Goal: Complete application form: Complete application form

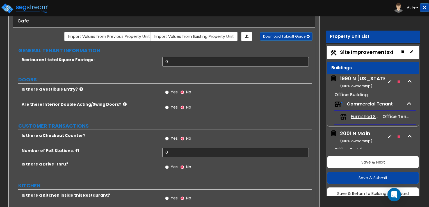
scroll to position [200, 0]
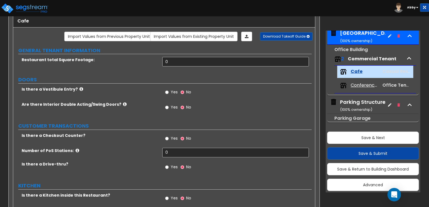
click at [146, 86] on label "Is there a Vestibule Entry?" at bounding box center [90, 89] width 136 height 6
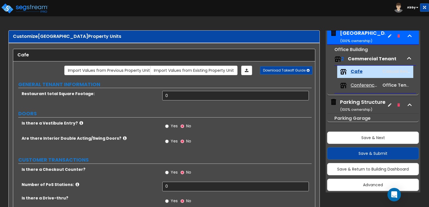
scroll to position [28, 0]
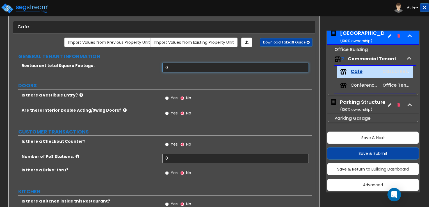
click at [201, 64] on input "0" at bounding box center [235, 68] width 146 height 10
type input "1,500"
click at [117, 108] on label "Are there Interior Double Acting/Swing Doors?" at bounding box center [90, 111] width 136 height 6
click at [123, 108] on icon at bounding box center [125, 110] width 4 height 4
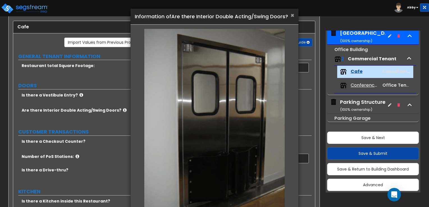
click at [292, 15] on span "×" at bounding box center [293, 15] width 4 height 8
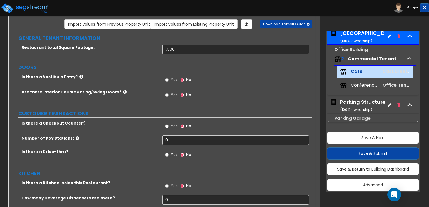
scroll to position [56, 0]
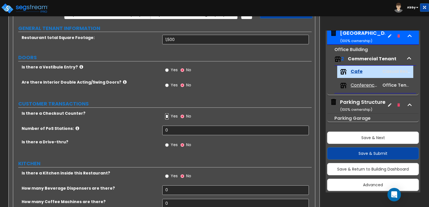
click at [168, 117] on input "Yes" at bounding box center [167, 116] width 4 height 6
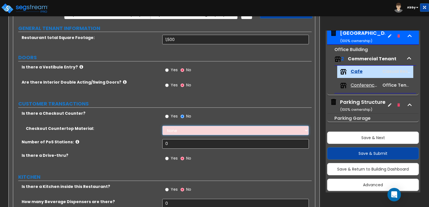
click at [175, 130] on select "None Plastic Laminate Solid Surface Stone Quartz Marble Tile Wood Stainless Ste…" at bounding box center [235, 131] width 146 height 10
select select "7"
click at [162, 126] on select "None Plastic Laminate Solid Surface Stone Quartz Marble Tile Wood Stainless Ste…" at bounding box center [235, 131] width 146 height 10
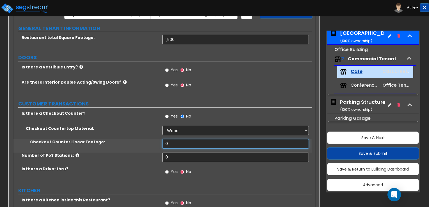
click at [176, 142] on input "0" at bounding box center [235, 144] width 146 height 10
type input "20"
click at [175, 157] on input "0" at bounding box center [235, 158] width 146 height 10
click at [243, 159] on input "0" at bounding box center [235, 158] width 146 height 10
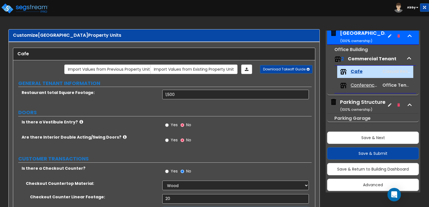
scroll to position [0, 0]
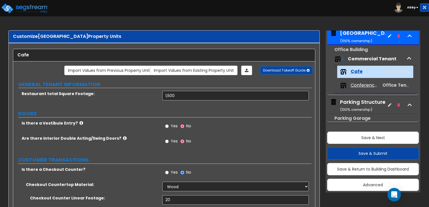
type input "2"
click at [168, 141] on input "Yes" at bounding box center [167, 141] width 4 height 6
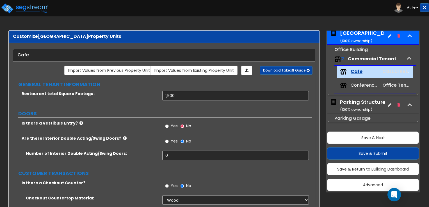
click at [172, 150] on div "Yes No" at bounding box center [236, 143] width 149 height 15
click at [206, 148] on div "Yes No" at bounding box center [236, 143] width 149 height 15
click at [200, 156] on input "0" at bounding box center [235, 156] width 146 height 10
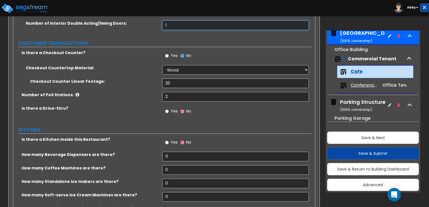
scroll to position [140, 0]
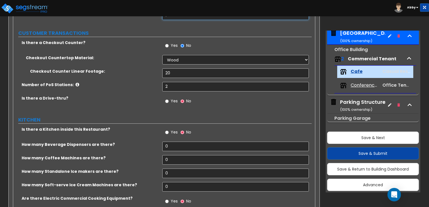
type input "1"
click at [176, 131] on span "Yes" at bounding box center [174, 132] width 7 height 6
click at [169, 131] on input "Yes" at bounding box center [167, 132] width 4 height 6
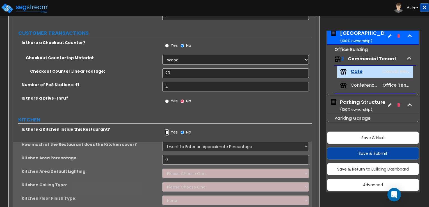
scroll to position [168, 0]
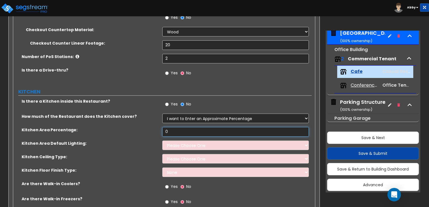
click at [182, 131] on input "0" at bounding box center [235, 132] width 146 height 10
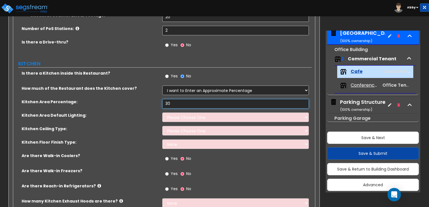
type input "30"
click at [199, 119] on select "Please Choose One LED Surface-Mounted LED Recessed Fluorescent Surface-Mounted …" at bounding box center [235, 118] width 146 height 10
click at [162, 113] on select "Please Choose One LED Surface-Mounted LED Recessed Fluorescent Surface-Mounted …" at bounding box center [235, 118] width 146 height 10
click at [197, 118] on select "Please Choose One LED Surface-Mounted LED Recessed Fluorescent Surface-Mounted …" at bounding box center [235, 118] width 146 height 10
select select "1"
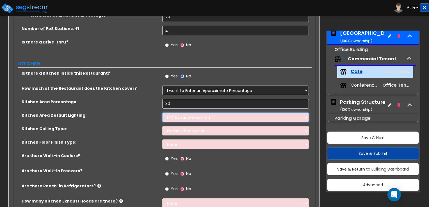
click at [162, 113] on select "Please Choose One LED Surface-Mounted LED Recessed Fluorescent Surface-Mounted …" at bounding box center [235, 118] width 146 height 10
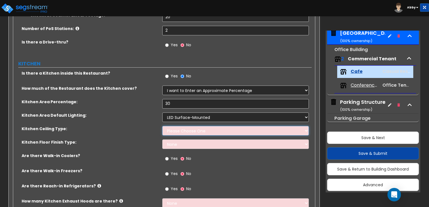
click at [193, 133] on select "Please Choose One Drywall Ceiling Open Ceiling Drop Ceiling" at bounding box center [235, 131] width 146 height 10
select select "3"
click at [162, 126] on select "Please Choose One Drywall Ceiling Open Ceiling Drop Ceiling" at bounding box center [235, 131] width 146 height 10
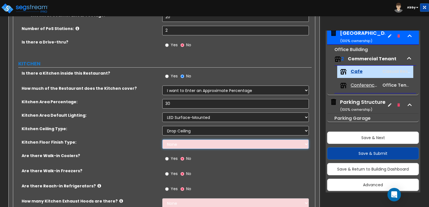
click at [185, 140] on select "None Tile Flooring VCT Flooring Sheet Vinyl Flooring" at bounding box center [235, 145] width 146 height 10
click at [162, 140] on select "None Tile Flooring VCT Flooring Sheet Vinyl Flooring" at bounding box center [235, 145] width 146 height 10
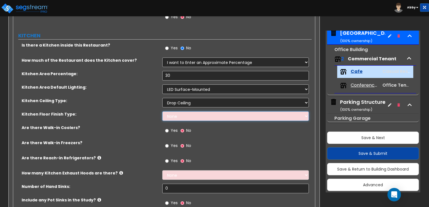
click at [188, 118] on select "None Tile Flooring VCT Flooring Sheet Vinyl Flooring" at bounding box center [235, 116] width 146 height 10
select select "1"
click at [162, 111] on select "None Tile Flooring VCT Flooring Sheet Vinyl Flooring" at bounding box center [235, 116] width 146 height 10
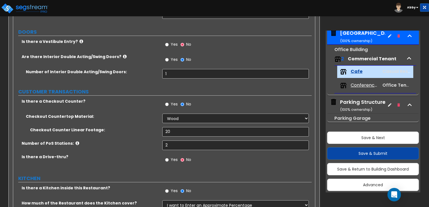
scroll to position [28, 0]
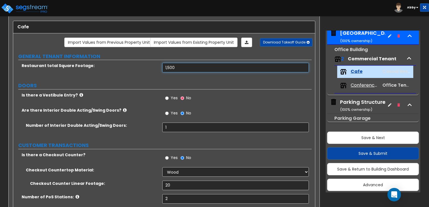
drag, startPoint x: 175, startPoint y: 68, endPoint x: 148, endPoint y: 63, distance: 27.7
click at [148, 63] on div "Restaurant total Square Footage: 1,500" at bounding box center [162, 69] width 299 height 13
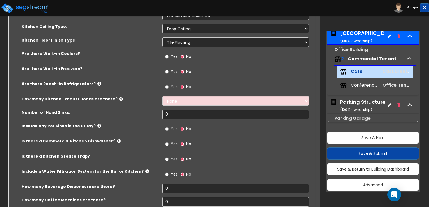
scroll to position [309, 0]
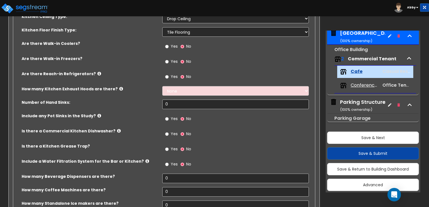
type input "2,000"
click at [174, 78] on span "Yes" at bounding box center [174, 77] width 7 height 6
click at [169, 78] on input "Yes" at bounding box center [167, 77] width 4 height 6
radio input "true"
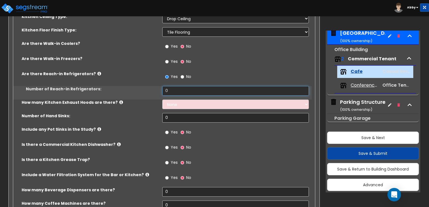
click at [175, 90] on input "0" at bounding box center [235, 91] width 146 height 10
type input "2"
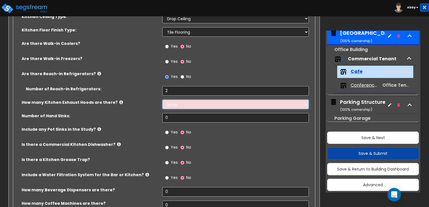
click at [167, 108] on select "None 1 2 3" at bounding box center [235, 105] width 146 height 10
click at [150, 112] on div "How many Kitchen Exhaust Hoods are there? None 1 2 3" at bounding box center [162, 106] width 299 height 13
click at [176, 113] on input "0" at bounding box center [235, 118] width 146 height 10
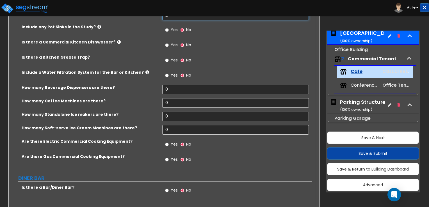
scroll to position [421, 0]
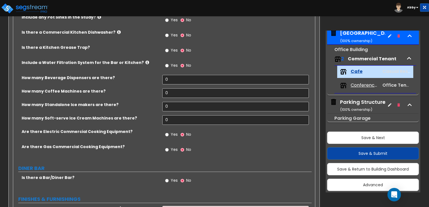
type input "2"
click at [171, 82] on input "0" at bounding box center [235, 80] width 146 height 10
type input "1"
click at [194, 90] on input "0" at bounding box center [235, 93] width 146 height 10
type input "5"
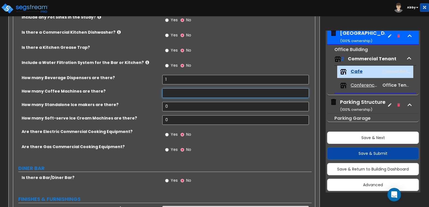
type input "4"
type input "5"
click at [174, 106] on input "0" at bounding box center [235, 107] width 146 height 10
type input "2"
click at [193, 116] on input "0" at bounding box center [235, 120] width 146 height 10
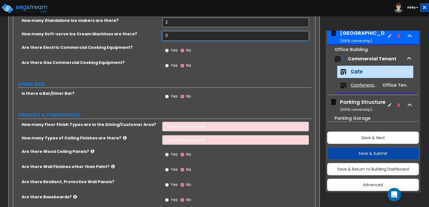
scroll to position [534, 0]
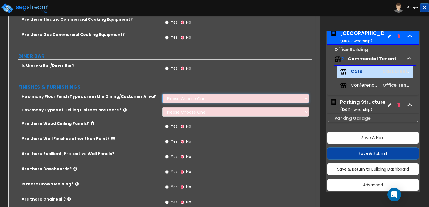
click at [176, 99] on select "Please Choose One 1 2 3 4" at bounding box center [235, 99] width 146 height 10
select select "1"
click at [162, 94] on select "Please Choose One 1 2 3 4" at bounding box center [235, 99] width 146 height 10
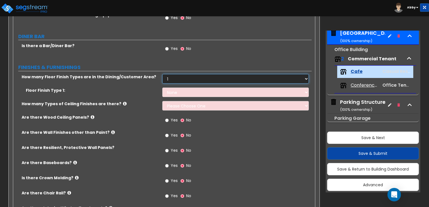
scroll to position [562, 0]
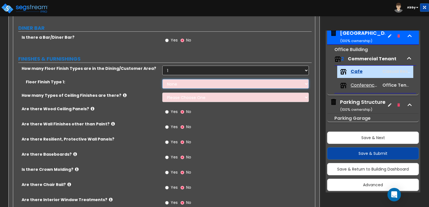
click at [170, 88] on select "None Tile Flooring Hardwood Flooring Resilient Laminate Flooring VCT Flooring S…" at bounding box center [235, 84] width 146 height 10
click at [162, 79] on select "None Tile Flooring Hardwood Flooring Resilient Laminate Flooring VCT Flooring S…" at bounding box center [235, 84] width 146 height 10
click at [171, 80] on select "None Tile Flooring Hardwood Flooring Resilient Laminate Flooring VCT Flooring S…" at bounding box center [235, 84] width 146 height 10
click at [142, 103] on div "How many Types of Ceiling Finishes are there? Please Choose One 1 2 3" at bounding box center [162, 99] width 299 height 13
click at [160, 93] on div "How many Types of Ceiling Finishes are there?" at bounding box center [87, 96] width 149 height 6
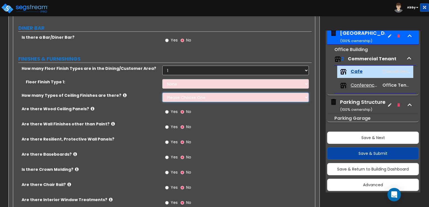
click at [166, 98] on select "Please Choose One 1 2 3" at bounding box center [235, 98] width 146 height 10
click at [143, 93] on label "How many Types of Ceiling Finishes are there?" at bounding box center [90, 96] width 136 height 6
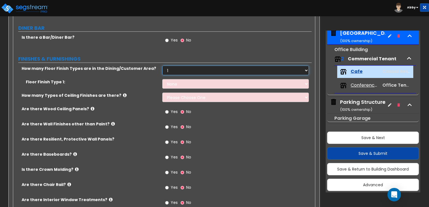
click at [177, 70] on select "Please Choose One 1 2 3 4" at bounding box center [235, 71] width 146 height 10
click at [129, 87] on div "Floor Finish Type 1: None Tile Flooring Hardwood Flooring Resilient Laminate Fl…" at bounding box center [162, 85] width 299 height 13
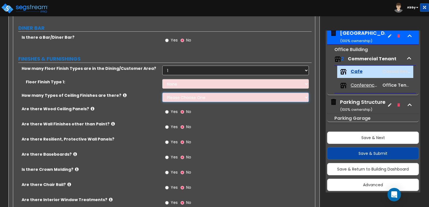
click at [170, 97] on select "Please Choose One 1 2 3" at bounding box center [235, 98] width 146 height 10
click at [123, 94] on icon at bounding box center [125, 95] width 4 height 4
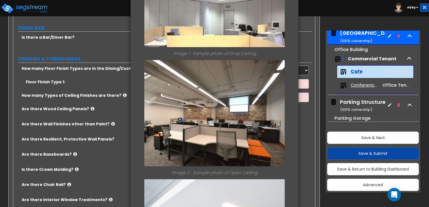
scroll to position [140, 0]
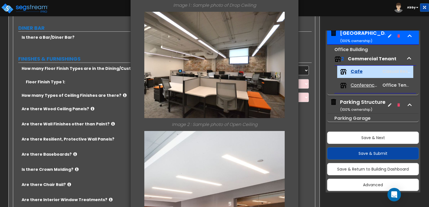
click at [119, 112] on div "× Information of How many Types of Ceiling Finishes are there? Image 1 : Sample…" at bounding box center [214, 103] width 429 height 207
click at [302, 14] on div "× Information of How many Types of Ceiling Finishes are there? Image 1 : Sample…" at bounding box center [214, 103] width 429 height 207
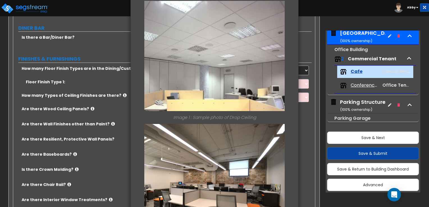
scroll to position [0, 0]
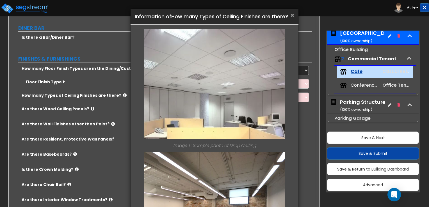
click at [291, 15] on span "×" at bounding box center [293, 15] width 4 height 8
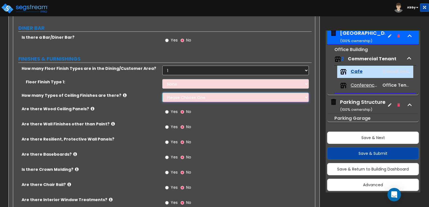
click at [211, 97] on select "Please Choose One 1 2 3" at bounding box center [235, 98] width 146 height 10
click at [162, 93] on select "Please Choose One 1 2 3" at bounding box center [235, 98] width 146 height 10
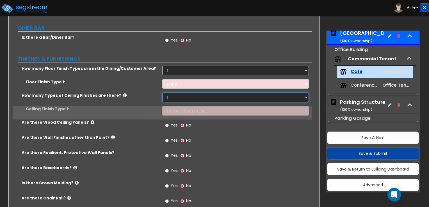
click at [183, 101] on select "Please Choose One 1 2 3" at bounding box center [235, 98] width 146 height 10
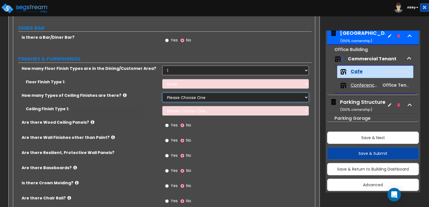
click at [162, 93] on select "Please Choose One 1 2 3" at bounding box center [235, 98] width 146 height 10
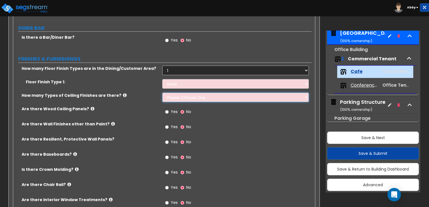
click at [177, 96] on select "Please Choose One 1 2 3" at bounding box center [235, 98] width 146 height 10
select select "1"
click at [162, 93] on select "Please Choose One 1 2 3" at bounding box center [235, 98] width 146 height 10
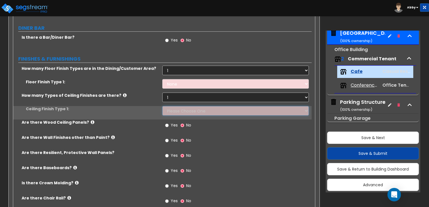
click at [178, 109] on select "Please Choose One Drywall Ceiling Open Ceiling Drop Ceiling" at bounding box center [235, 111] width 146 height 10
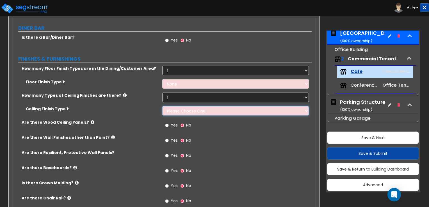
select select "1"
click at [162, 106] on select "Please Choose One Drywall Ceiling Open Ceiling Drop Ceiling" at bounding box center [235, 111] width 146 height 10
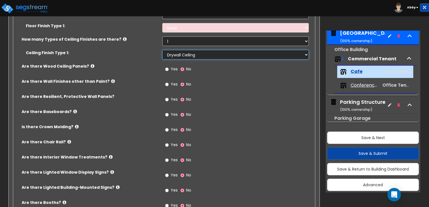
scroll to position [646, 0]
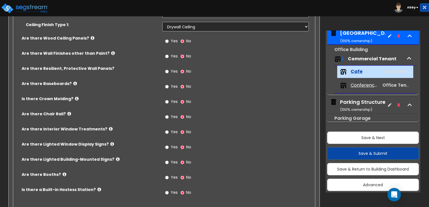
click at [171, 127] on div "Yes No" at bounding box center [178, 132] width 32 height 13
click at [170, 129] on label "Yes" at bounding box center [171, 133] width 13 height 10
click at [169, 129] on input "Yes" at bounding box center [167, 132] width 4 height 6
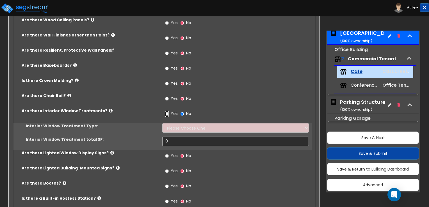
scroll to position [674, 0]
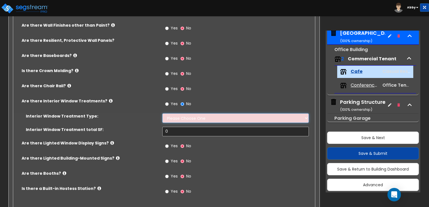
click at [179, 120] on select "Please Choose One Vertical Blinds Window Shades Venetian Blinds Wood Shutters" at bounding box center [235, 118] width 146 height 10
click at [235, 137] on div "Interior Window Treatment total SF: 0" at bounding box center [162, 133] width 299 height 13
click at [229, 115] on select "Please Choose One Vertical Blinds Window Shades Venetian Blinds Wood Shutters" at bounding box center [235, 118] width 146 height 10
click at [225, 117] on select "Please Choose One Vertical Blinds Window Shades Venetian Blinds Wood Shutters" at bounding box center [235, 118] width 146 height 10
click at [224, 118] on select "Please Choose One Vertical Blinds Window Shades Venetian Blinds Wood Shutters" at bounding box center [235, 118] width 146 height 10
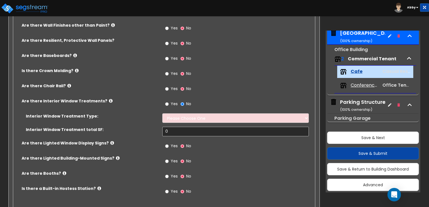
drag, startPoint x: 215, startPoint y: 107, endPoint x: 198, endPoint y: 104, distance: 16.8
click at [215, 107] on div "Yes No" at bounding box center [236, 105] width 149 height 15
drag, startPoint x: 176, startPoint y: 102, endPoint x: 186, endPoint y: 102, distance: 11.0
click at [176, 102] on span "Yes" at bounding box center [174, 104] width 7 height 6
click at [169, 102] on input "Yes" at bounding box center [167, 104] width 4 height 6
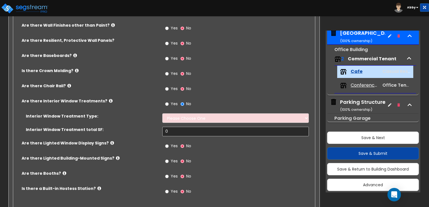
click at [186, 102] on span "No" at bounding box center [188, 104] width 5 height 6
click at [184, 102] on input "No" at bounding box center [183, 104] width 4 height 6
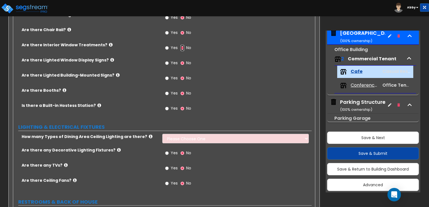
scroll to position [758, 0]
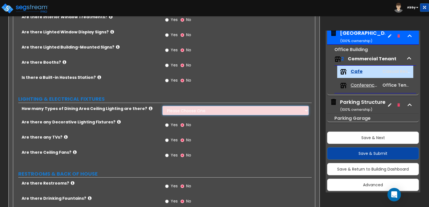
click at [178, 108] on select "Please Choose One 1 2 3" at bounding box center [235, 111] width 146 height 10
select select "1"
click at [162, 106] on select "Please Choose One 1 2 3" at bounding box center [235, 111] width 146 height 10
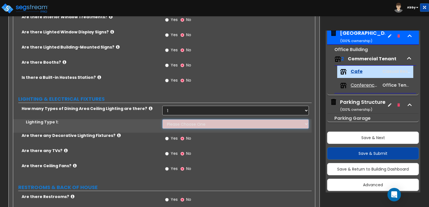
click at [174, 122] on select "Please Choose One LED Surface-Mounted LED Recessed Fluorescent Surface-Mounted …" at bounding box center [235, 124] width 146 height 10
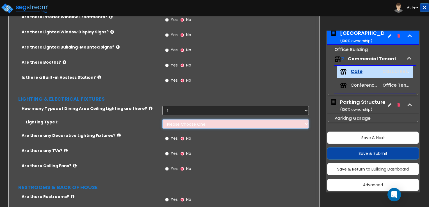
select select "4"
click at [162, 119] on select "Please Choose One LED Surface-Mounted LED Recessed Fluorescent Surface-Mounted …" at bounding box center [235, 124] width 146 height 10
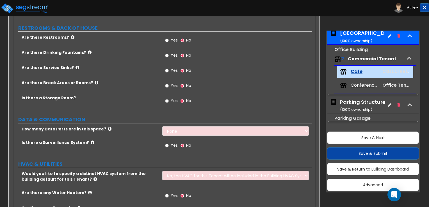
scroll to position [927, 0]
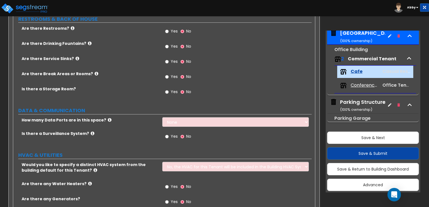
click at [174, 94] on span "Yes" at bounding box center [174, 92] width 7 height 6
click at [169, 94] on input "Yes" at bounding box center [167, 92] width 4 height 6
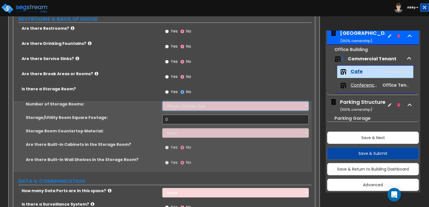
click at [171, 108] on select "Please Choose One 1 2 3" at bounding box center [235, 106] width 146 height 10
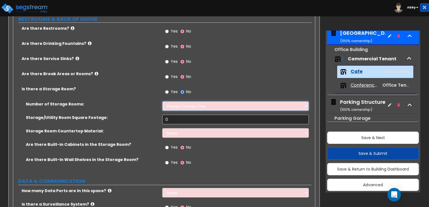
select select "1"
click at [162, 101] on select "Please Choose One 1 2 3" at bounding box center [235, 106] width 146 height 10
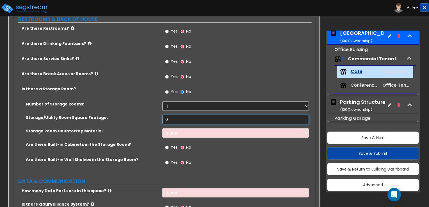
click at [170, 120] on input "0" at bounding box center [235, 120] width 146 height 10
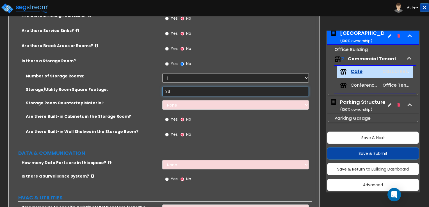
type input "36"
click at [185, 105] on select "None Plastic Laminate Solid Surface Stone Quartz Marble Tile Wood Stainless Ste…" at bounding box center [235, 105] width 146 height 10
select select "1"
click at [162, 100] on select "None Plastic Laminate Solid Surface Stone Quartz Marble Tile Wood Stainless Ste…" at bounding box center [235, 105] width 146 height 10
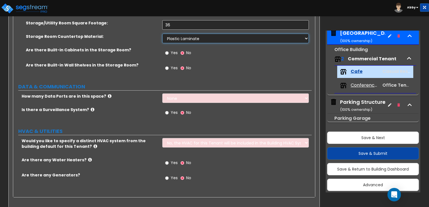
scroll to position [1026, 0]
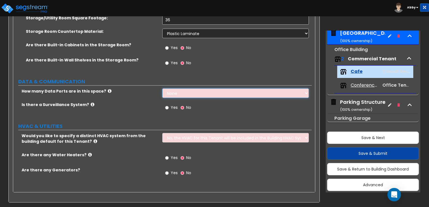
click at [176, 92] on select "None Please Estimate for Me I will specify the Quantity Exactly" at bounding box center [235, 93] width 146 height 10
select select "1"
click at [162, 88] on select "None Please Estimate for Me I will specify the Quantity Exactly" at bounding box center [235, 93] width 146 height 10
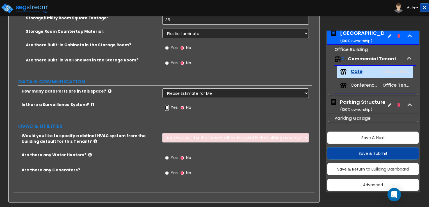
click at [166, 106] on input "Yes" at bounding box center [167, 108] width 4 height 6
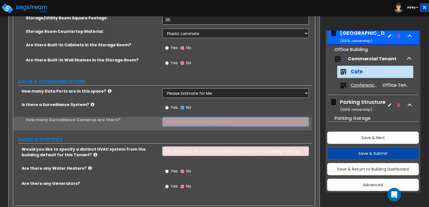
click at [175, 122] on select "Please Choose an Approximation Barely Noticed Any Noticed a Couple Frequently S…" at bounding box center [235, 122] width 146 height 10
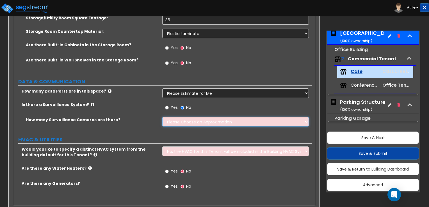
select select "2"
click at [162, 117] on select "Please Choose an Approximation Barely Noticed Any Noticed a Couple Frequently S…" at bounding box center [235, 122] width 146 height 10
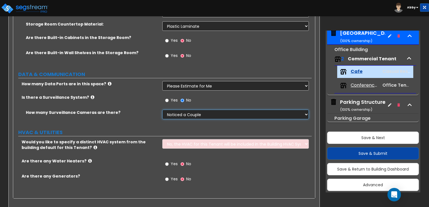
scroll to position [1040, 0]
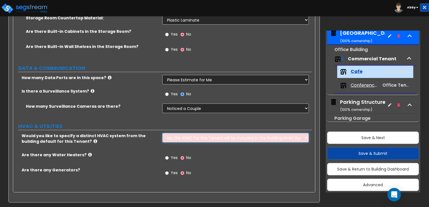
click at [174, 140] on select "No, the HVAC for this Tenant will be included in the Building HVAC System Yes, …" at bounding box center [235, 138] width 146 height 10
click at [174, 138] on select "No, the HVAC for this Tenant will be included in the Building HVAC System Yes, …" at bounding box center [235, 138] width 146 height 10
click at [162, 133] on select "No, the HVAC for this Tenant will be included in the Building HVAC System Yes, …" at bounding box center [235, 138] width 146 height 10
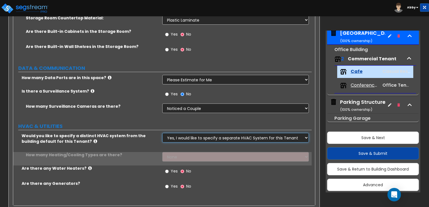
click at [177, 135] on select "No, the HVAC for this Tenant will be included in the Building HVAC System Yes, …" at bounding box center [235, 138] width 146 height 10
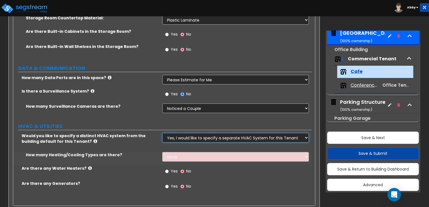
select select "0"
click at [162, 133] on select "No, the HVAC for this Tenant will be included in the Building HVAC System Yes, …" at bounding box center [235, 138] width 146 height 10
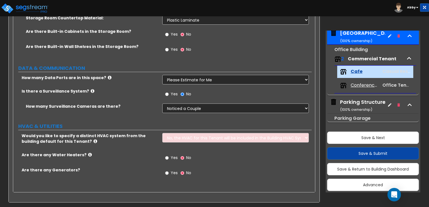
click at [171, 157] on span "Yes" at bounding box center [174, 158] width 7 height 6
click at [169, 157] on input "Yes" at bounding box center [167, 158] width 4 height 6
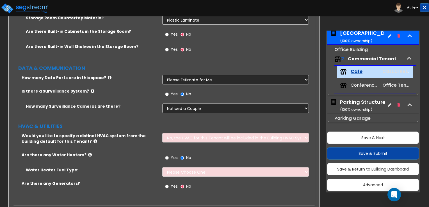
click at [171, 185] on span "Yes" at bounding box center [174, 187] width 7 height 6
click at [169, 185] on input "Yes" at bounding box center [167, 187] width 4 height 6
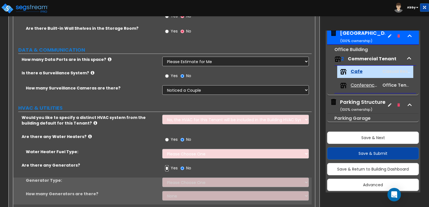
scroll to position [1068, 0]
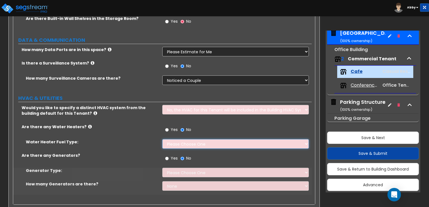
click at [180, 144] on select "Please Choose One Gas Electric" at bounding box center [235, 144] width 146 height 10
select select "2"
click at [162, 139] on select "Please Choose One Gas Electric" at bounding box center [235, 144] width 146 height 10
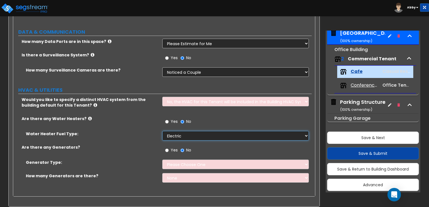
scroll to position [1080, 0]
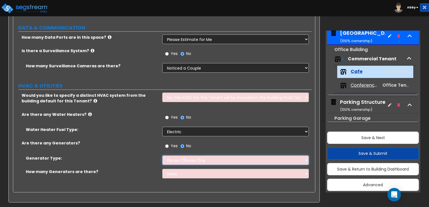
click at [180, 162] on select "Please Choose One Gas Diesel" at bounding box center [235, 161] width 146 height 10
click at [178, 161] on select "Please Choose One Gas Diesel" at bounding box center [235, 161] width 146 height 10
drag, startPoint x: 139, startPoint y: 157, endPoint x: 141, endPoint y: 156, distance: 3.0
click at [139, 157] on label "Generator Type:" at bounding box center [92, 159] width 132 height 6
click at [183, 144] on input "No" at bounding box center [183, 146] width 4 height 6
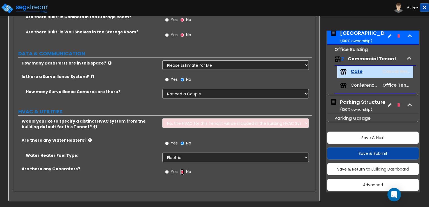
scroll to position [1053, 0]
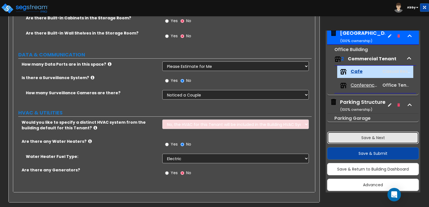
click at [353, 138] on button "Save & Next" at bounding box center [373, 138] width 92 height 12
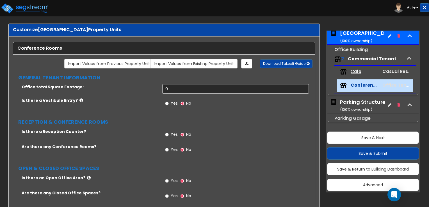
scroll to position [0, 0]
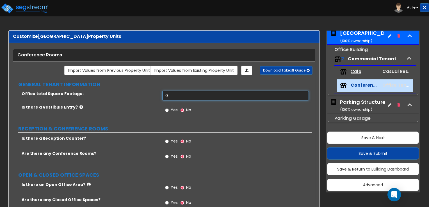
click at [231, 98] on input "0" at bounding box center [235, 96] width 146 height 10
click at [380, 60] on span "Commercial Tenant" at bounding box center [372, 59] width 49 height 6
click at [381, 56] on span "Commercial Tenant" at bounding box center [372, 59] width 49 height 6
click at [347, 59] on div "2 Commercial Tenant" at bounding box center [375, 59] width 82 height 12
click at [359, 60] on span "Commercial Tenant" at bounding box center [372, 59] width 49 height 6
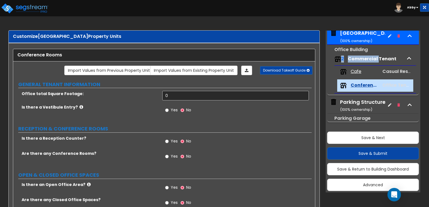
click at [359, 60] on span "Commercial Tenant" at bounding box center [372, 59] width 49 height 6
drag, startPoint x: 359, startPoint y: 60, endPoint x: 386, endPoint y: 61, distance: 27.6
click at [386, 61] on span "Commercial Tenant" at bounding box center [372, 59] width 49 height 6
click at [407, 60] on icon "button" at bounding box center [409, 58] width 8 height 8
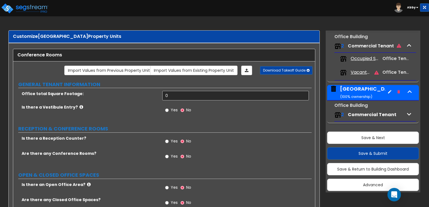
click at [356, 91] on div "Annex Building ( 100 % ownership)" at bounding box center [369, 92] width 58 height 14
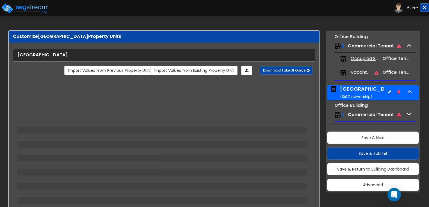
scroll to position [172, 0]
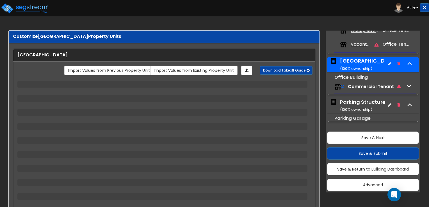
select select "2"
select select "1"
select select "2"
select select "1"
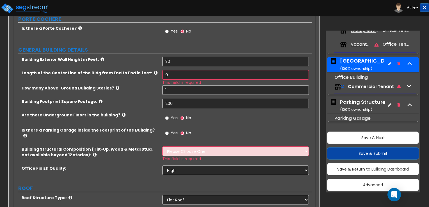
scroll to position [112, 0]
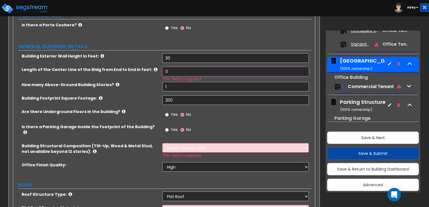
click at [182, 67] on input "0" at bounding box center [235, 72] width 146 height 10
click at [174, 68] on input "0" at bounding box center [235, 72] width 146 height 10
type input "200"
click at [190, 121] on div "Yes No" at bounding box center [178, 115] width 32 height 13
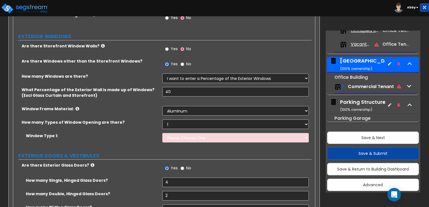
scroll to position [449, 0]
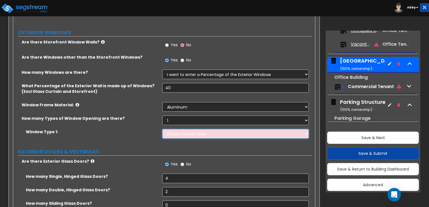
click at [193, 129] on select "Please Choose One Sliding Picture/Fixed Double/Single Hung Awning Swing" at bounding box center [235, 134] width 146 height 10
select select "2"
click at [162, 129] on select "Please Choose One Sliding Picture/Fixed Double/Single Hung Awning Swing" at bounding box center [235, 134] width 146 height 10
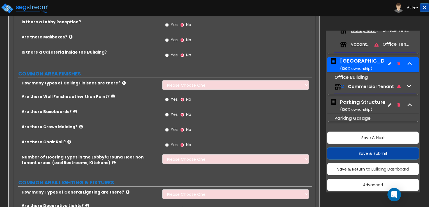
scroll to position [786, 0]
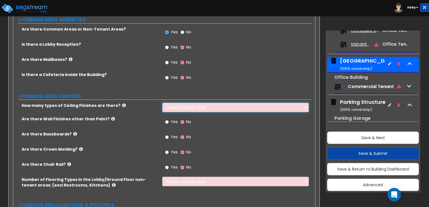
click at [190, 103] on select "Please Choose One 1 2 3" at bounding box center [235, 108] width 146 height 10
select select "2"
click at [162, 103] on select "Please Choose One 1 2 3" at bounding box center [235, 108] width 146 height 10
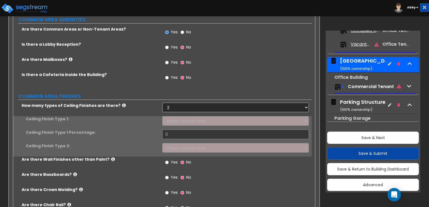
click at [182, 120] on div "Ceiling Finish Type 1: Please Choose One Drop Ceiling Drywall Ceiling Open Ceil…" at bounding box center [162, 122] width 299 height 13
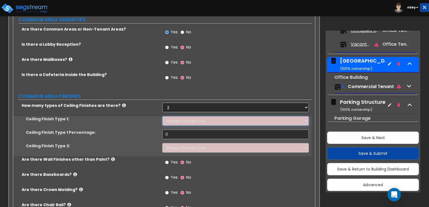
click at [182, 116] on select "Please Choose One Drop Ceiling Drywall Ceiling Open Ceiling" at bounding box center [235, 121] width 146 height 10
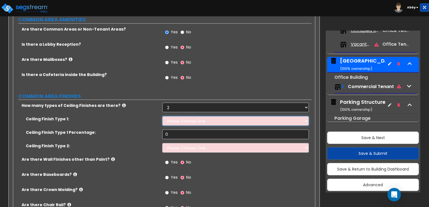
select select "1"
click at [162, 116] on select "Please Choose One Drop Ceiling Drywall Ceiling Open Ceiling" at bounding box center [235, 121] width 146 height 10
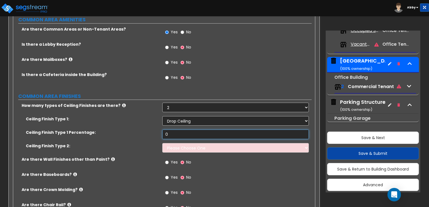
click at [189, 130] on input "0" at bounding box center [235, 135] width 146 height 10
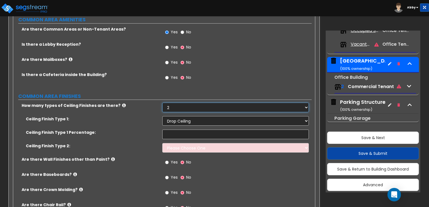
click at [182, 103] on select "Please Choose One 1 2 3" at bounding box center [235, 108] width 146 height 10
select select "3"
click at [162, 103] on select "Please Choose One 1 2 3" at bounding box center [235, 108] width 146 height 10
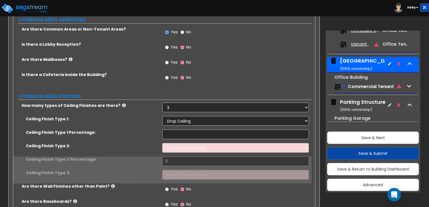
click at [175, 119] on div "Ceiling Finish Type 1: Please Choose One Drop Ceiling Drywall Ceiling Open Ceil…" at bounding box center [162, 122] width 299 height 13
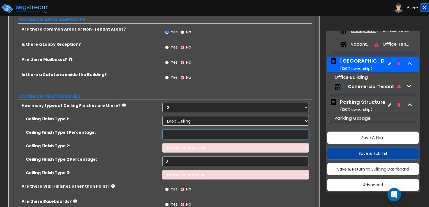
click at [177, 130] on input "text" at bounding box center [235, 135] width 146 height 10
type input "50"
click at [210, 143] on select "Please Choose One Drop Ceiling Drywall Ceiling Open Ceiling" at bounding box center [235, 148] width 146 height 10
select select "2"
click at [162, 143] on select "Please Choose One Drop Ceiling Drywall Ceiling Open Ceiling" at bounding box center [235, 148] width 146 height 10
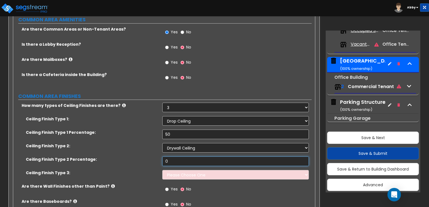
drag, startPoint x: 185, startPoint y: 150, endPoint x: 185, endPoint y: 153, distance: 3.1
click at [185, 157] on input "0" at bounding box center [235, 162] width 146 height 10
type input "40"
click at [181, 170] on select "Please Choose One Drop Ceiling Drywall Ceiling Open Ceiling" at bounding box center [235, 175] width 146 height 10
select select "3"
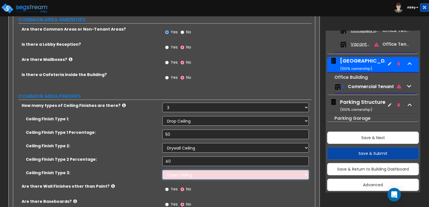
click at [162, 170] on select "Please Choose One Drop Ceiling Drywall Ceiling Open Ceiling" at bounding box center [235, 175] width 146 height 10
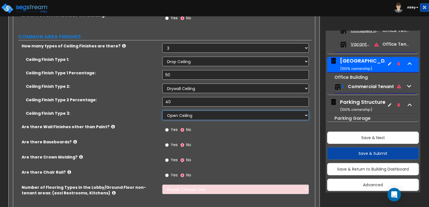
scroll to position [842, 0]
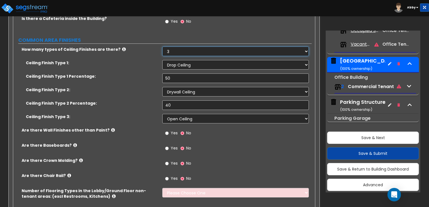
click at [209, 47] on select "Please Choose One 1 2 3" at bounding box center [235, 52] width 146 height 10
select select "1"
click at [162, 47] on select "Please Choose One 1 2 3" at bounding box center [235, 52] width 146 height 10
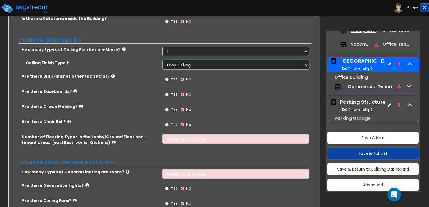
click at [198, 60] on select "Please Choose One Drop Ceiling Drywall Ceiling Open Ceiling" at bounding box center [235, 65] width 146 height 10
click at [162, 60] on select "Please Choose One Drop Ceiling Drywall Ceiling Open Ceiling" at bounding box center [235, 65] width 146 height 10
click at [197, 60] on select "Please Choose One Drop Ceiling Drywall Ceiling Open Ceiling" at bounding box center [235, 65] width 146 height 10
select select "2"
click at [162, 60] on select "Please Choose One Drop Ceiling Drywall Ceiling Open Ceiling" at bounding box center [235, 65] width 146 height 10
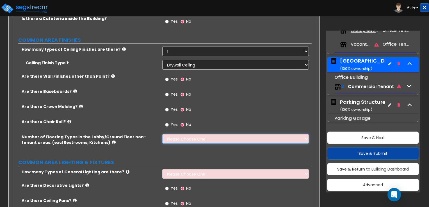
click at [183, 134] on select "Please Choose One 1 2 3 4" at bounding box center [235, 139] width 146 height 10
select select "1"
click at [162, 134] on select "Please Choose One 1 2 3 4" at bounding box center [235, 139] width 146 height 10
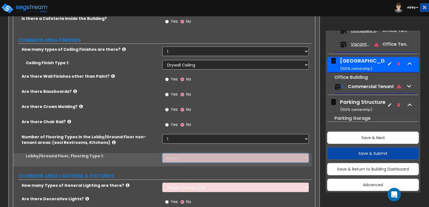
click at [174, 153] on select "None Tile Flooring Hardwood Flooring Resilient Laminate Flooring VCT Flooring S…" at bounding box center [235, 158] width 146 height 10
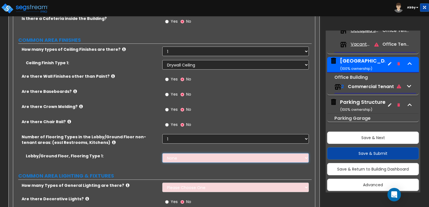
click at [174, 153] on select "None Tile Flooring Hardwood Flooring Resilient Laminate Flooring VCT Flooring S…" at bounding box center [235, 158] width 146 height 10
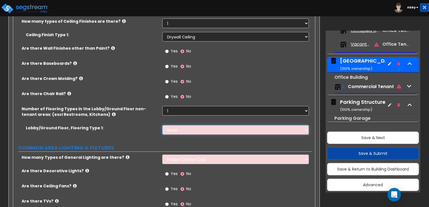
scroll to position [899, 0]
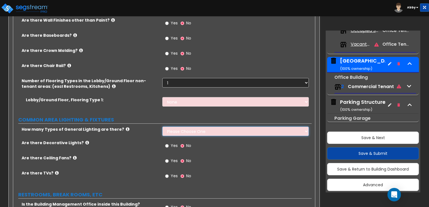
click at [177, 127] on select "Please Choose One 1 2 3" at bounding box center [235, 132] width 146 height 10
click at [162, 127] on select "Please Choose One 1 2 3" at bounding box center [235, 132] width 146 height 10
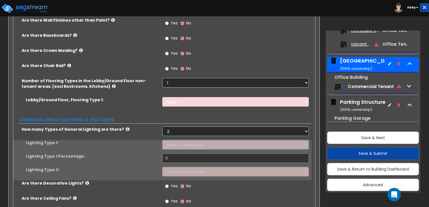
click at [175, 140] on select "Please Choose One LED Surface-Mounted LED Recessed Fluorescent Surface-Mounted …" at bounding box center [235, 145] width 146 height 10
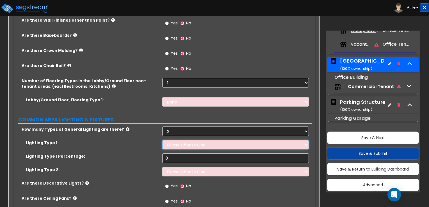
click at [176, 140] on select "Please Choose One LED Surface-Mounted LED Recessed Fluorescent Surface-Mounted …" at bounding box center [235, 145] width 146 height 10
click at [179, 127] on select "Please Choose One 1 2 3" at bounding box center [235, 132] width 146 height 10
click at [162, 127] on select "Please Choose One 1 2 3" at bounding box center [235, 132] width 146 height 10
click at [174, 127] on select "Please Choose One 1 2 3" at bounding box center [235, 132] width 146 height 10
select select "1"
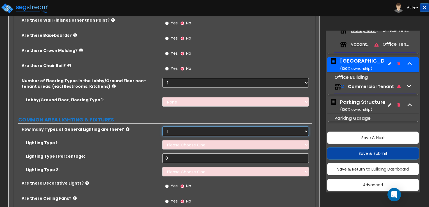
click at [162, 127] on select "Please Choose One 1 2 3" at bounding box center [235, 132] width 146 height 10
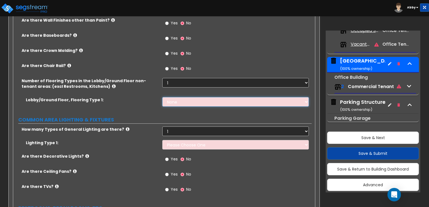
click at [189, 97] on select "None Tile Flooring Hardwood Flooring Resilient Laminate Flooring VCT Flooring S…" at bounding box center [235, 102] width 146 height 10
click at [188, 140] on select "Please Choose One LED Surface-Mounted LED Recessed Fluorescent Surface-Mounted …" at bounding box center [235, 145] width 146 height 10
select select "2"
click at [162, 140] on select "Please Choose One LED Surface-Mounted LED Recessed Fluorescent Surface-Mounted …" at bounding box center [235, 145] width 146 height 10
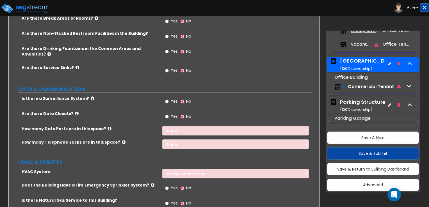
scroll to position [1123, 0]
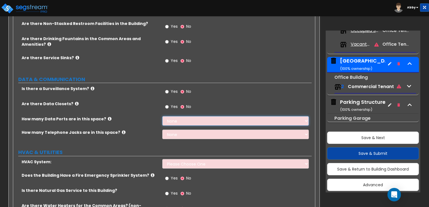
click at [197, 116] on select "None Please Estimate for Me I will specify the Quantity Exactly" at bounding box center [235, 121] width 146 height 10
select select "1"
click at [162, 116] on select "None Please Estimate for Me I will specify the Quantity Exactly" at bounding box center [235, 121] width 146 height 10
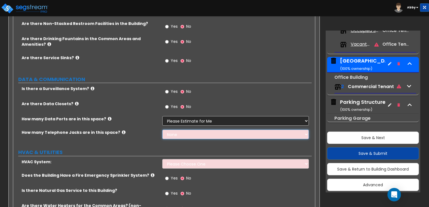
click at [193, 130] on select "None Please Estimate for Me I will specify the Quantity Exactly" at bounding box center [235, 135] width 146 height 10
select select "1"
click at [162, 130] on select "None Please Estimate for Me I will specify the Quantity Exactly" at bounding box center [235, 135] width 146 height 10
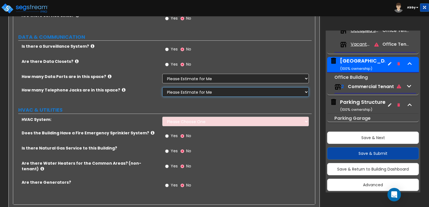
scroll to position [1166, 0]
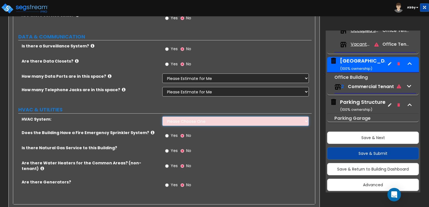
click at [199, 117] on select "Please Choose One Rooftop Unit Furnace-Condenser Forced Air Split Heating/Cooli…" at bounding box center [235, 122] width 146 height 10
select select "1"
click at [162, 117] on select "Please Choose One Rooftop Unit Furnace-Condenser Forced Air Split Heating/Cooli…" at bounding box center [235, 122] width 146 height 10
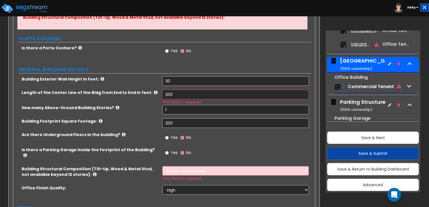
scroll to position [99, 0]
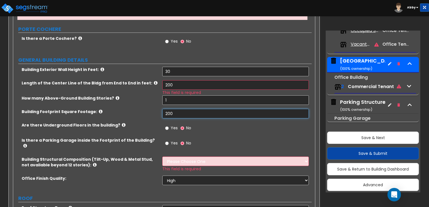
click at [187, 115] on input "200" at bounding box center [235, 114] width 146 height 10
click at [179, 104] on input "1" at bounding box center [235, 100] width 146 height 10
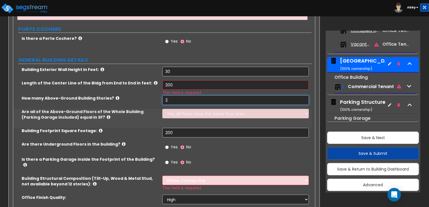
type input "2"
click at [175, 133] on input "200" at bounding box center [235, 133] width 146 height 10
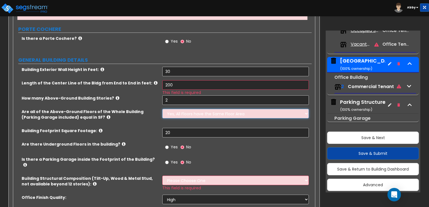
click at [189, 115] on select "Yes, All Floors have the Same Floor Area No, Not All Floor Areas are the Same" at bounding box center [235, 114] width 146 height 10
click at [162, 109] on select "Yes, All Floors have the Same Floor Area No, Not All Floor Areas are the Same" at bounding box center [235, 114] width 146 height 10
click at [184, 131] on input "20" at bounding box center [235, 133] width 146 height 10
type input "2"
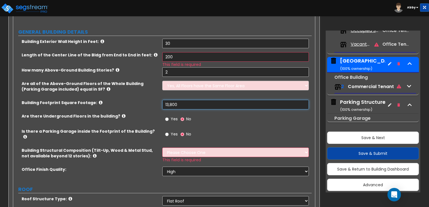
scroll to position [155, 0]
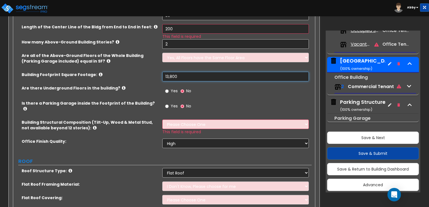
type input "13,800"
click at [227, 121] on select "Please Choose One Tilt-up Wall Construction Reinforced Concrete Structural Stee…" at bounding box center [235, 125] width 146 height 10
click at [93, 126] on icon at bounding box center [95, 128] width 4 height 4
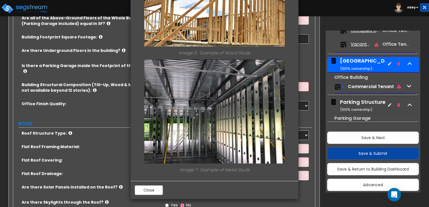
scroll to position [183, 0]
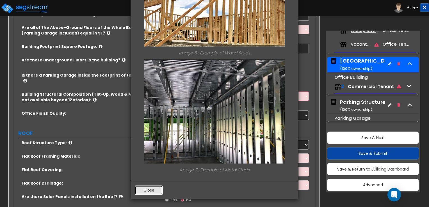
click at [161, 186] on button "Close" at bounding box center [149, 191] width 28 height 10
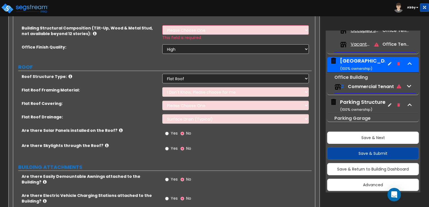
scroll to position [295, 0]
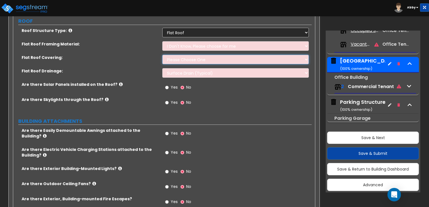
click at [217, 56] on select "Please Choose One Rolled Asphalt PVC Membrane Plastic (EPDM) Membrane Asphalt F…" at bounding box center [235, 60] width 146 height 10
click at [67, 28] on label "Roof Structure Type:" at bounding box center [90, 31] width 136 height 6
click at [69, 28] on icon at bounding box center [71, 30] width 4 height 4
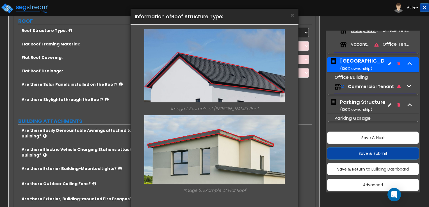
click at [66, 25] on div "× Information of Roof Structure Type: Image 1: Example of [PERSON_NAME] Roof Im…" at bounding box center [214, 103] width 429 height 207
click at [294, 17] on span "×" at bounding box center [293, 15] width 4 height 8
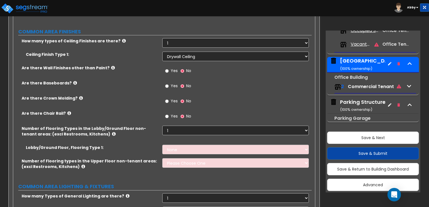
scroll to position [913, 0]
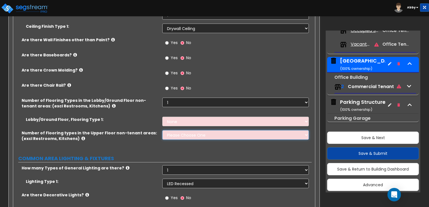
click at [202, 130] on select "Please Choose One 1 2 3 4" at bounding box center [235, 135] width 146 height 10
click at [182, 117] on select "None Tile Flooring Hardwood Flooring Resilient Laminate Flooring VCT Flooring S…" at bounding box center [235, 122] width 146 height 10
click at [172, 105] on div "Number of Flooring Types in the Lobby/Ground Floor non-tenant areas: (excl Rest…" at bounding box center [162, 107] width 299 height 19
click at [172, 130] on select "Please Choose One 1 2 3 4" at bounding box center [235, 135] width 146 height 10
select select "2"
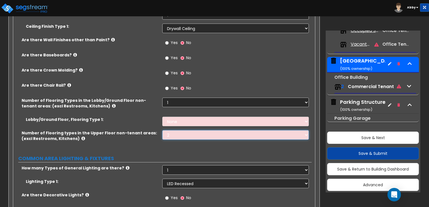
click at [162, 130] on select "Please Choose One 1 2 3 4" at bounding box center [235, 135] width 146 height 10
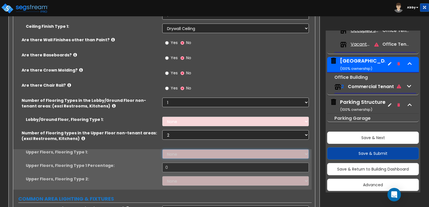
click at [172, 149] on select "None Tile Flooring Hardwood Flooring Resilient Laminate Flooring VCT Flooring S…" at bounding box center [235, 154] width 146 height 10
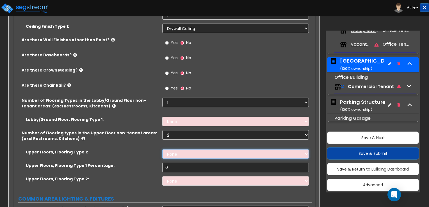
select select "5"
click at [162, 149] on select "None Tile Flooring Hardwood Flooring Resilient Laminate Flooring VCT Flooring S…" at bounding box center [235, 154] width 146 height 10
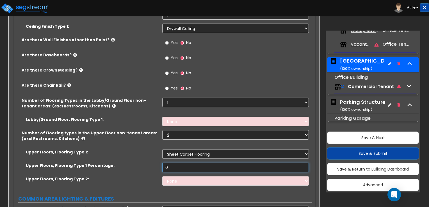
click at [168, 163] on input "0" at bounding box center [235, 168] width 146 height 10
type input "70"
click at [189, 176] on select "None Tile Flooring Hardwood Flooring Resilient Laminate Flooring VCT Flooring S…" at bounding box center [235, 181] width 146 height 10
select select "6"
click at [162, 176] on select "None Tile Flooring Hardwood Flooring Resilient Laminate Flooring VCT Flooring S…" at bounding box center [235, 181] width 146 height 10
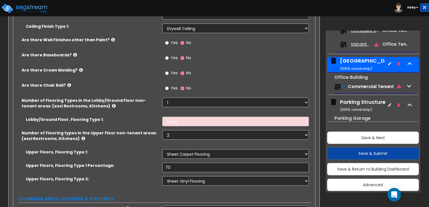
click at [136, 163] on label "Upper Floors, Flooring Type 1 Percentage:" at bounding box center [92, 166] width 132 height 6
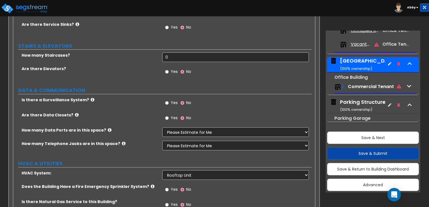
scroll to position [1320, 0]
